Goal: Task Accomplishment & Management: Use online tool/utility

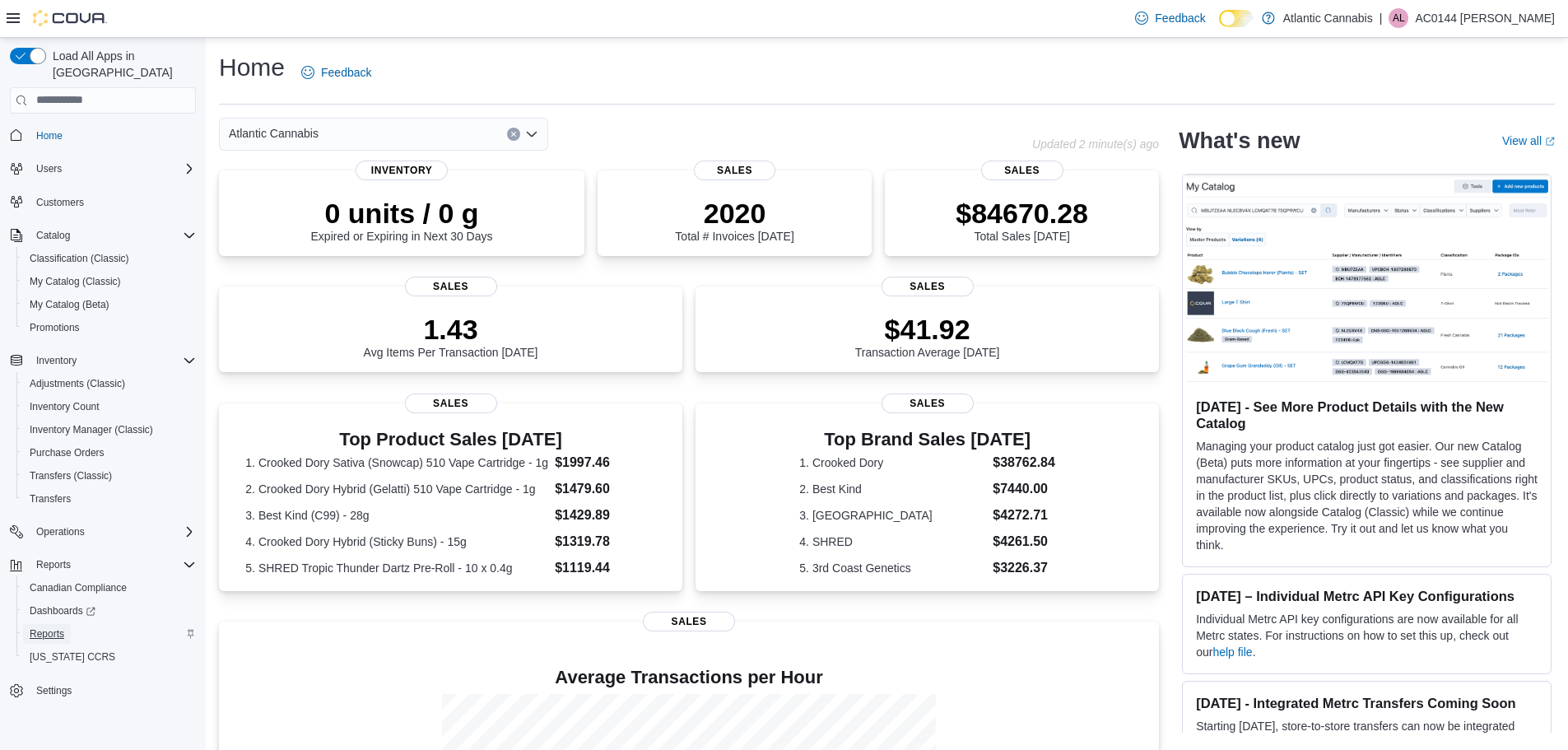
click at [60, 628] on span "Reports" at bounding box center [47, 634] width 34 height 13
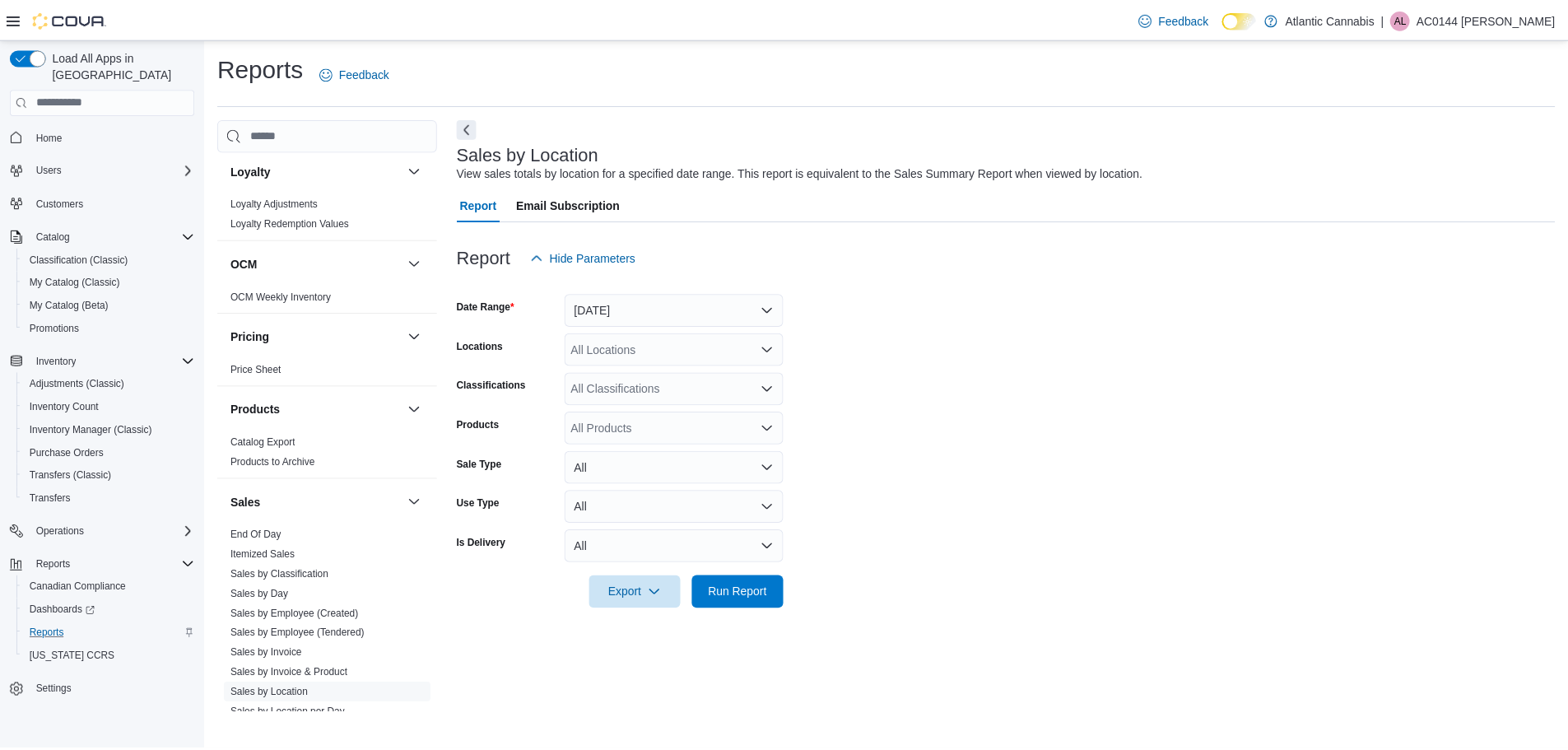
scroll to position [741, 0]
click at [262, 540] on span "End Of Day" at bounding box center [257, 534] width 51 height 13
click at [243, 532] on link "End Of Day" at bounding box center [257, 534] width 51 height 11
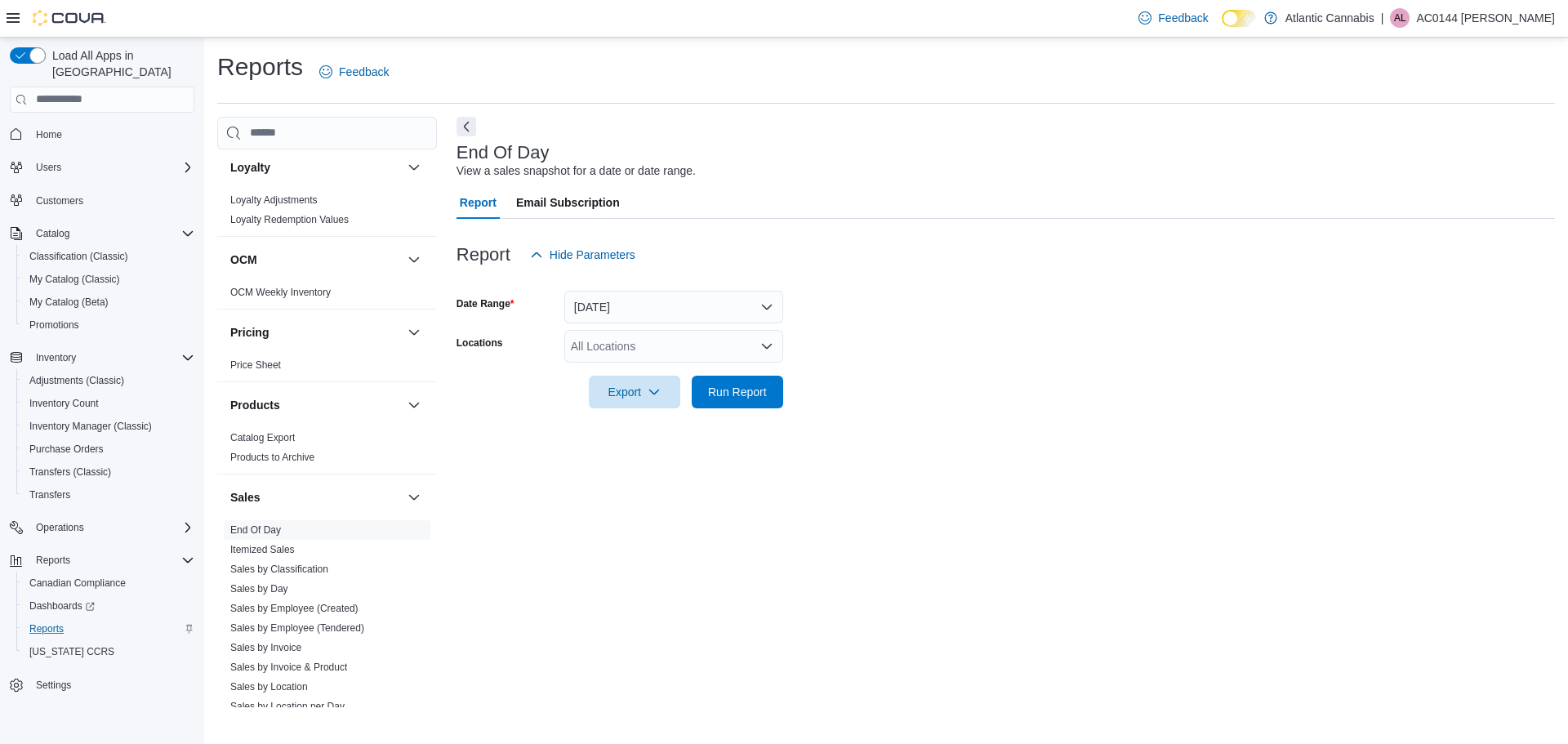
click at [627, 341] on div "All Locations" at bounding box center [674, 346] width 219 height 33
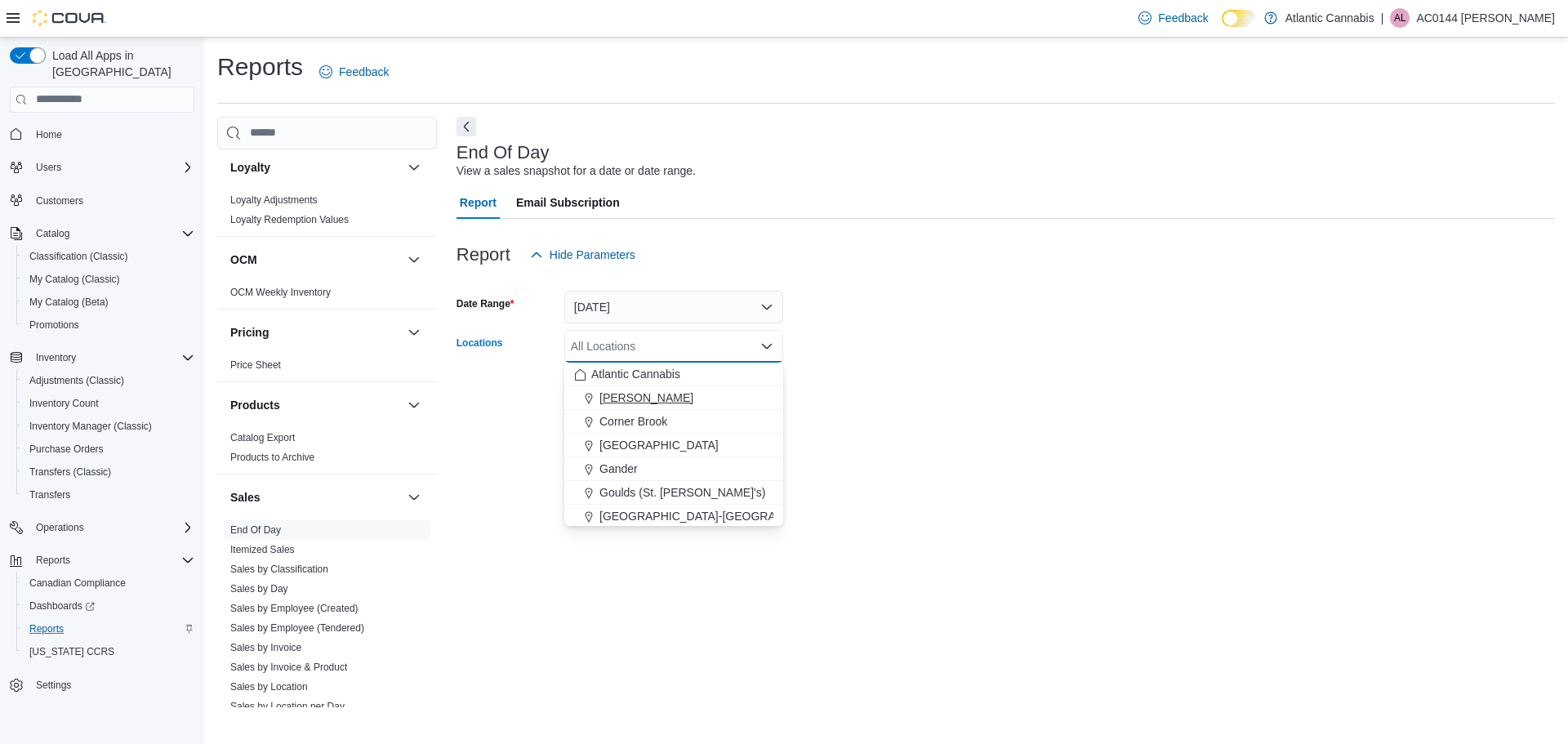
click at [608, 393] on span "[PERSON_NAME]" at bounding box center [647, 397] width 94 height 16
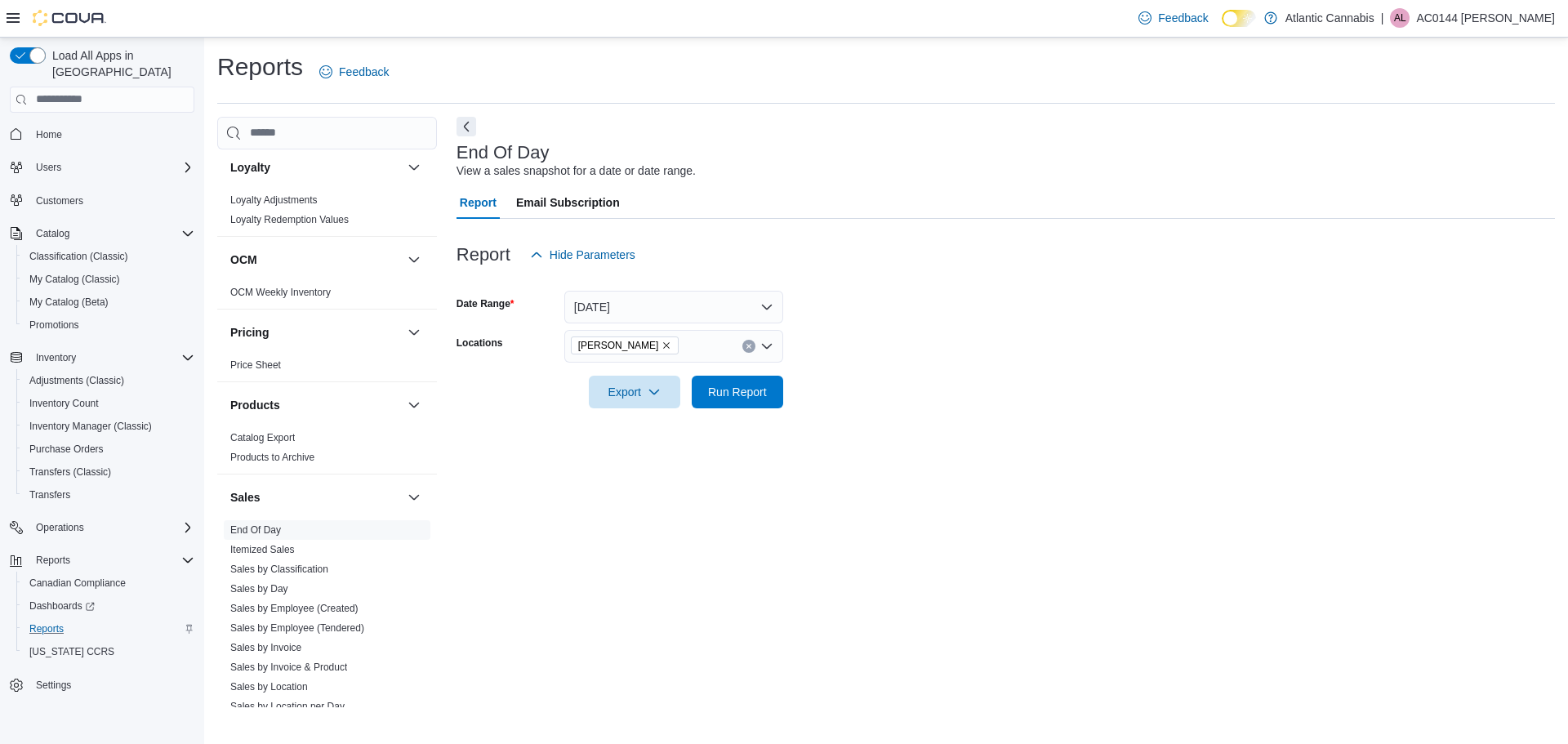
click at [911, 379] on form "Date Range [DATE] Locations Bay [PERSON_NAME] Export Run Report" at bounding box center [1005, 340] width 1099 height 137
click at [770, 403] on span "Run Report" at bounding box center [737, 391] width 72 height 33
